Goal: Information Seeking & Learning: Learn about a topic

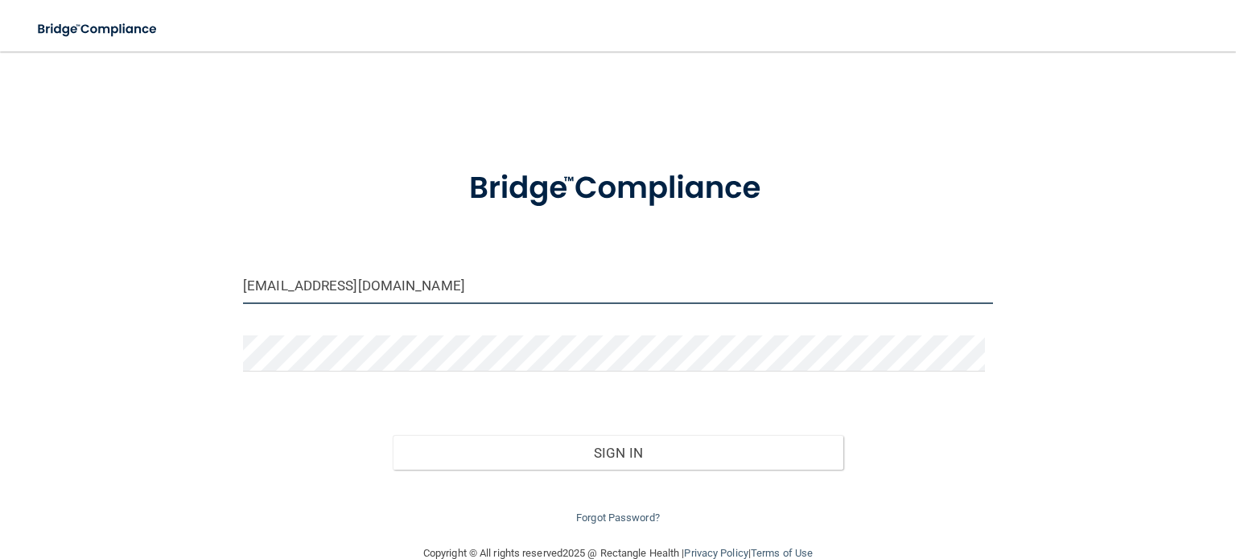
click at [462, 299] on input "[EMAIL_ADDRESS][DOMAIN_NAME]" at bounding box center [618, 286] width 750 height 36
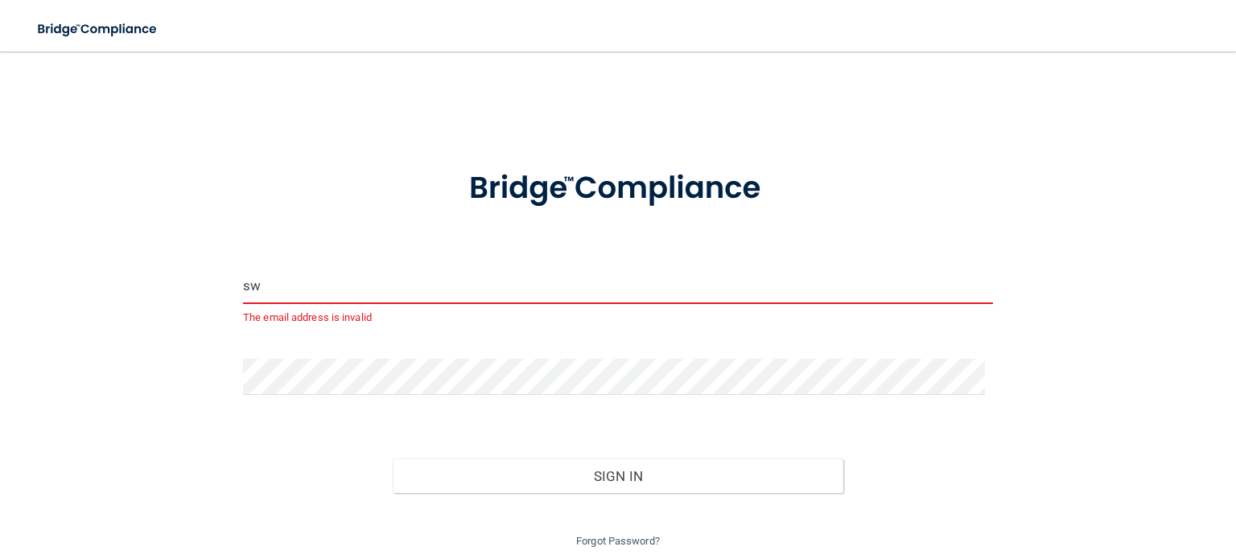
type input "s"
type input "[EMAIL_ADDRESS][DOMAIN_NAME]"
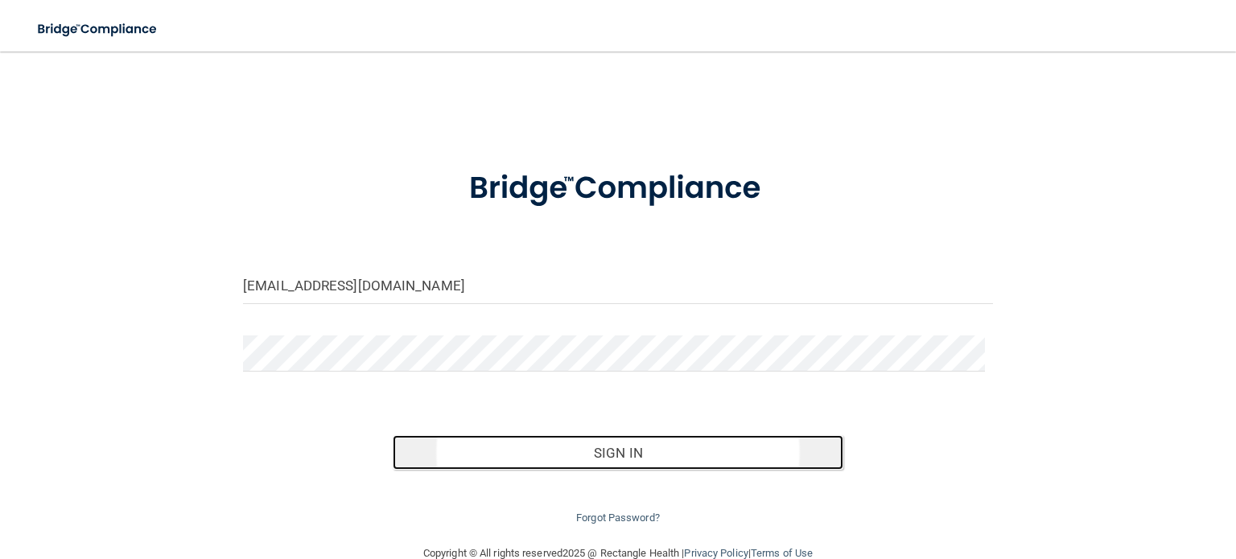
click at [604, 460] on button "Sign In" at bounding box center [618, 452] width 450 height 35
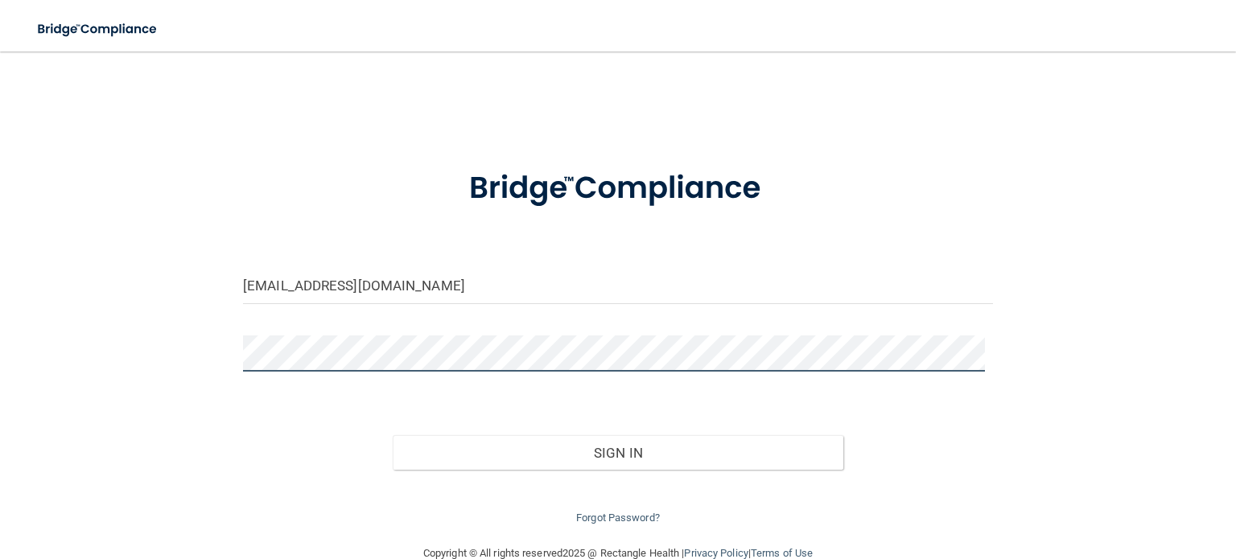
click at [393, 435] on button "Sign In" at bounding box center [618, 452] width 450 height 35
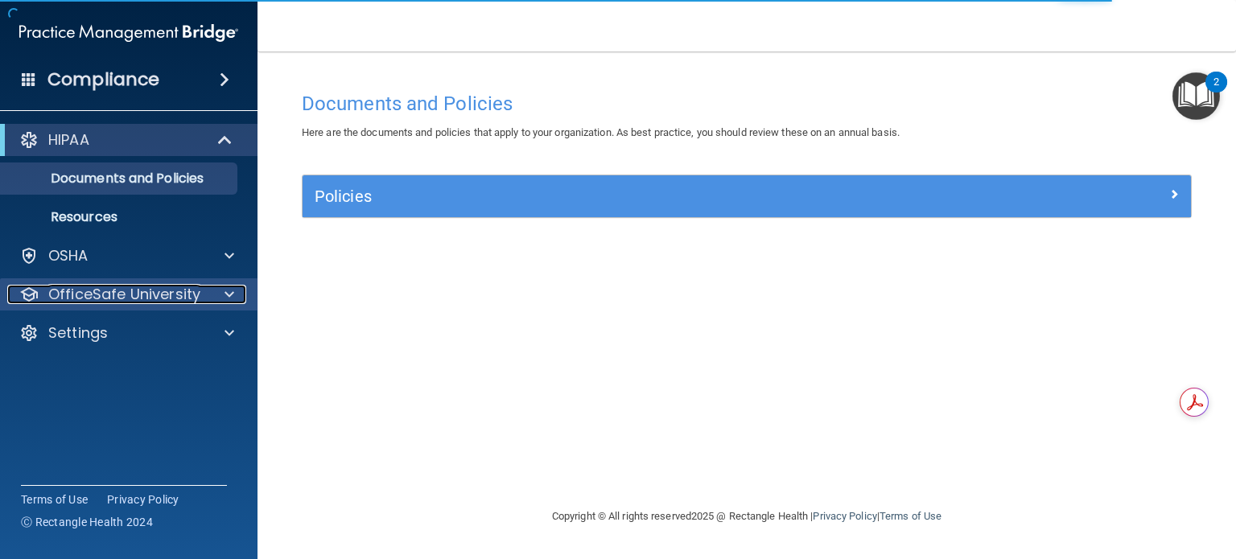
click at [231, 299] on span at bounding box center [230, 294] width 10 height 19
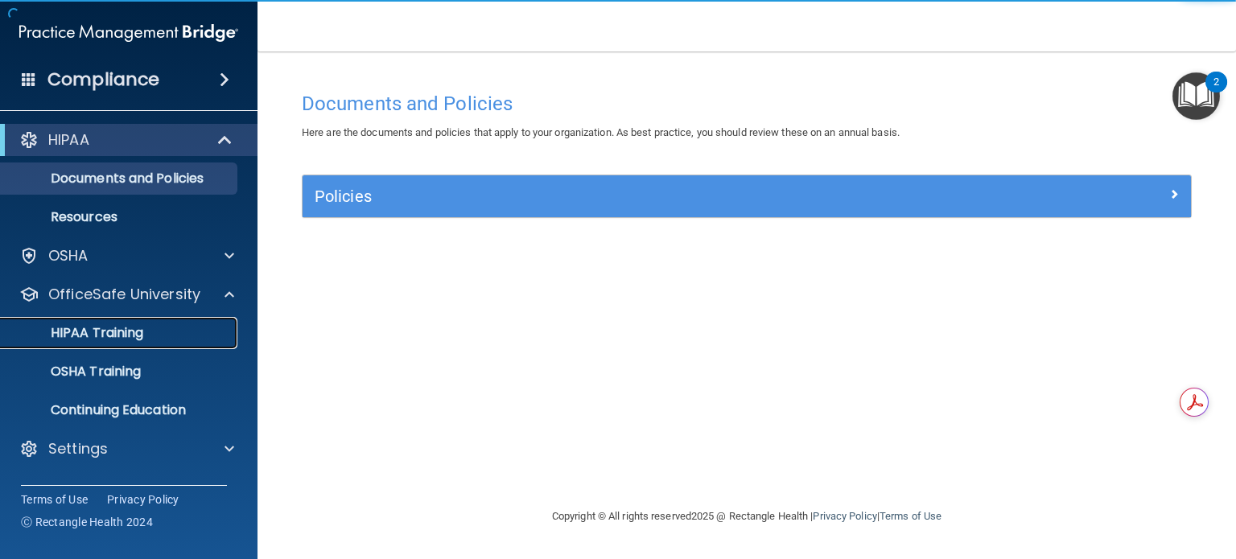
click at [200, 326] on div "HIPAA Training" at bounding box center [120, 333] width 220 height 16
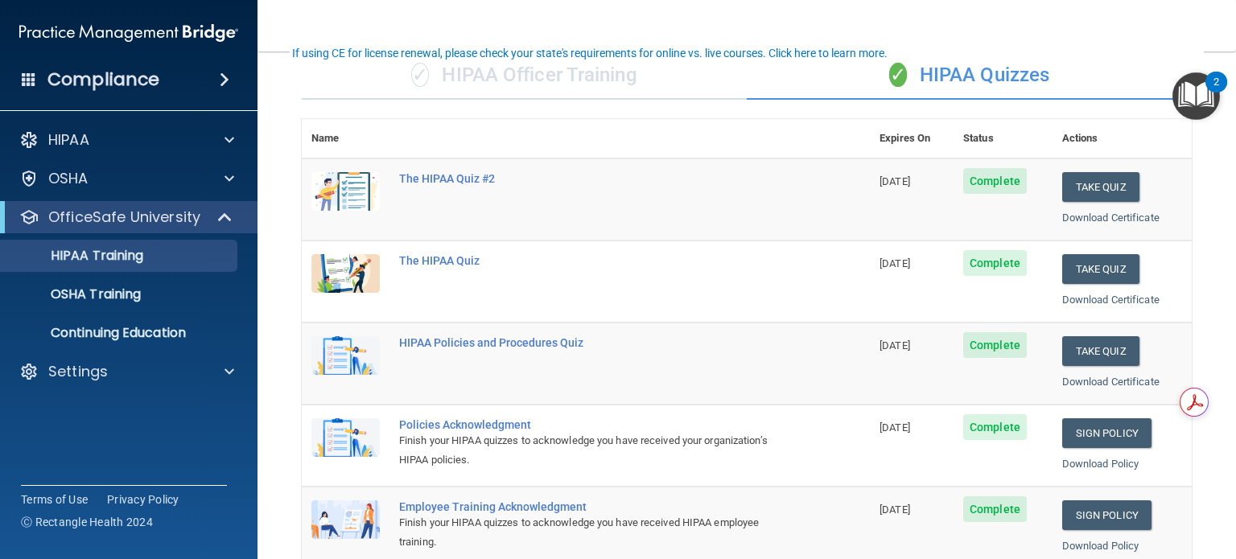
scroll to position [110, 0]
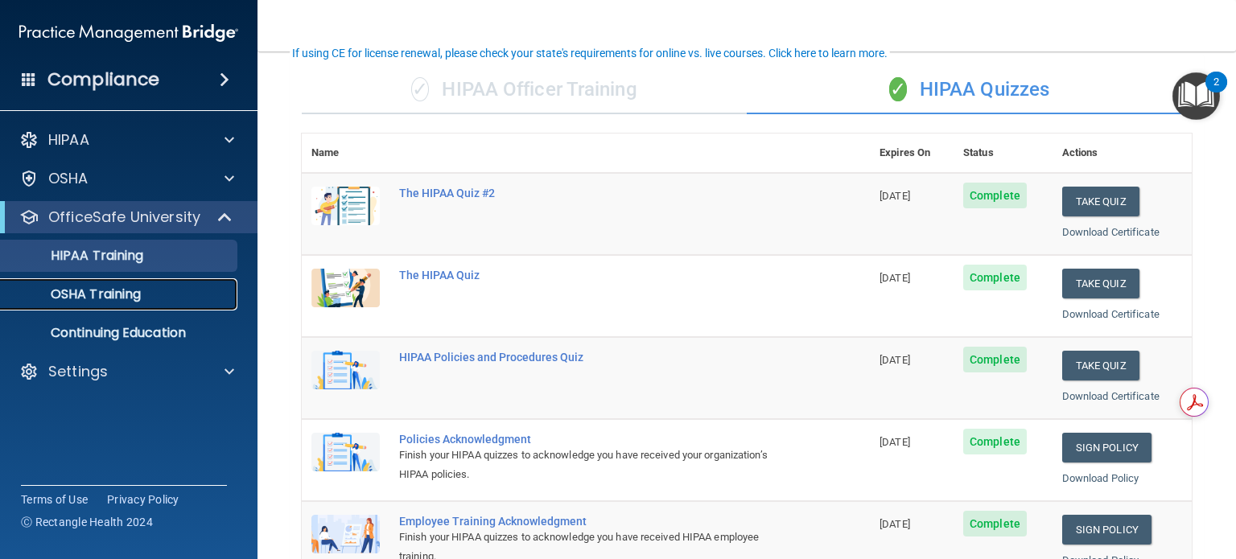
click at [147, 303] on link "OSHA Training" at bounding box center [111, 295] width 254 height 32
